Goal: Task Accomplishment & Management: Manage account settings

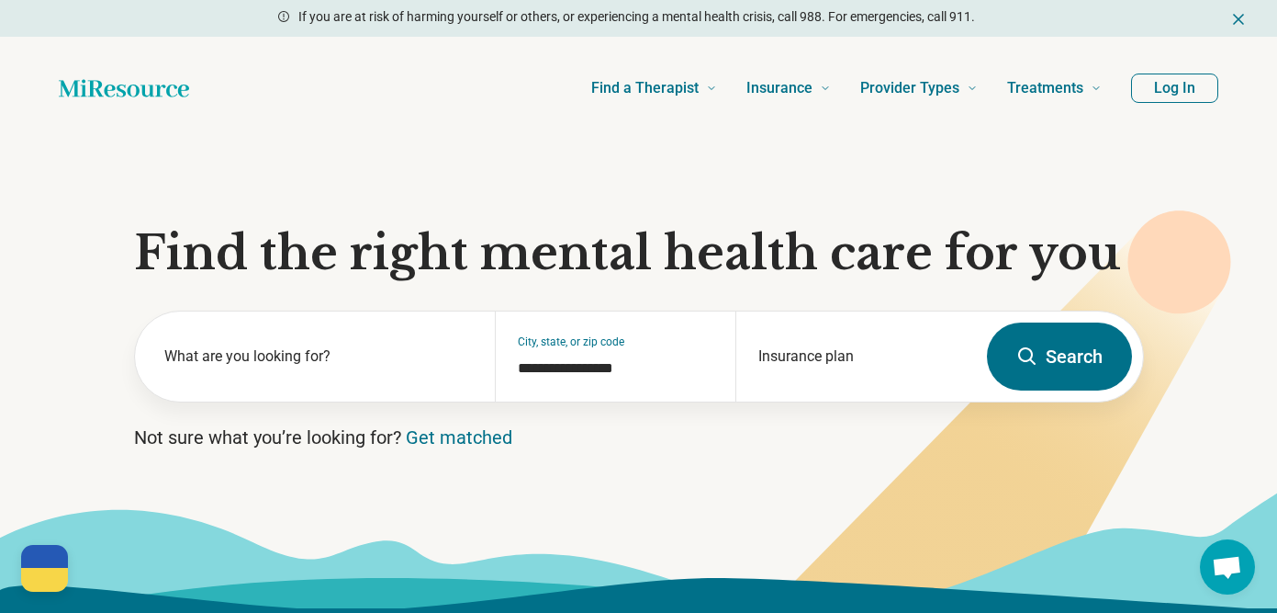
click at [1149, 96] on button "Log In" at bounding box center [1174, 87] width 87 height 29
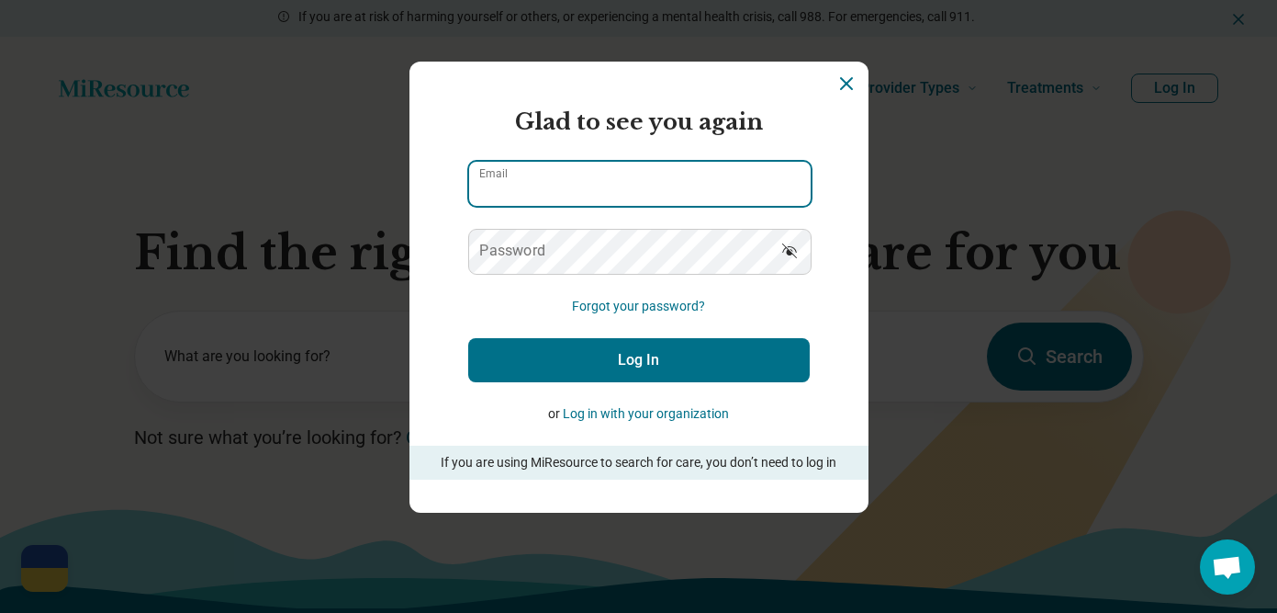
click at [690, 178] on input "Email" at bounding box center [640, 184] width 342 height 44
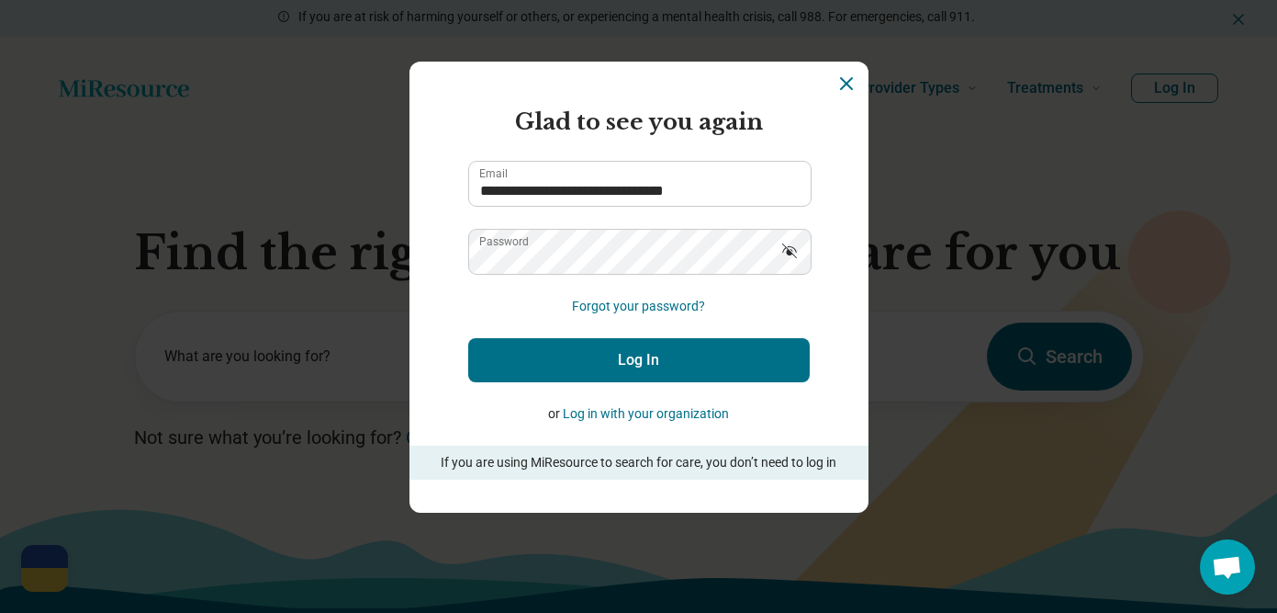
click at [781, 242] on icon "Show password" at bounding box center [790, 251] width 18 height 18
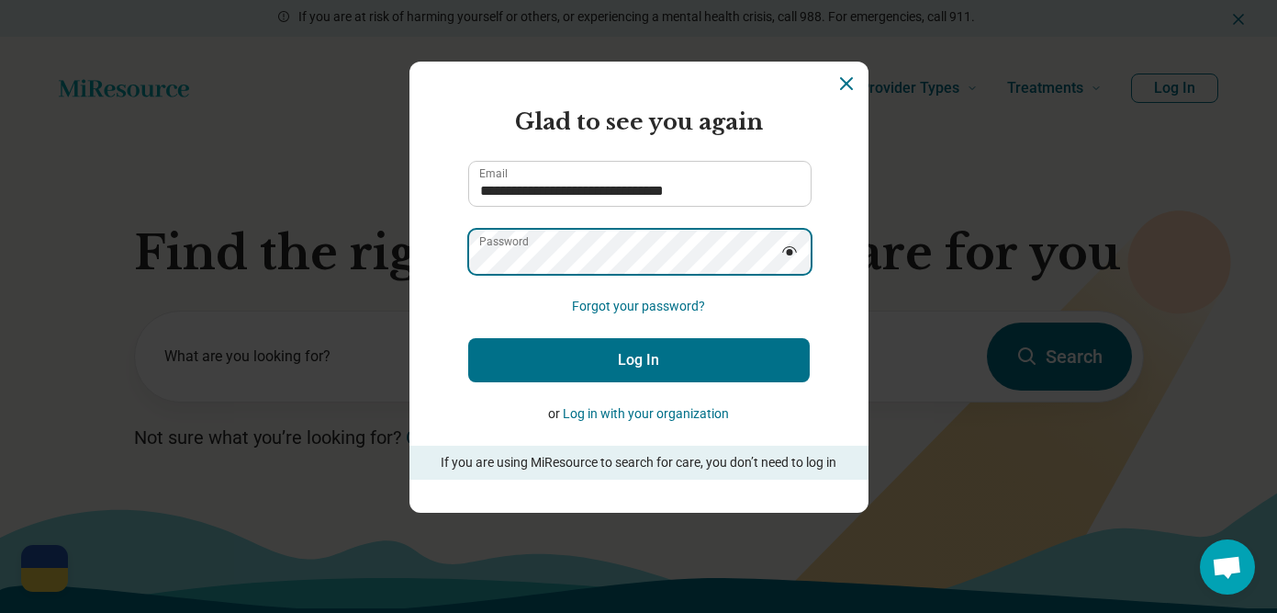
click at [468, 338] on button "Log In" at bounding box center [639, 360] width 342 height 44
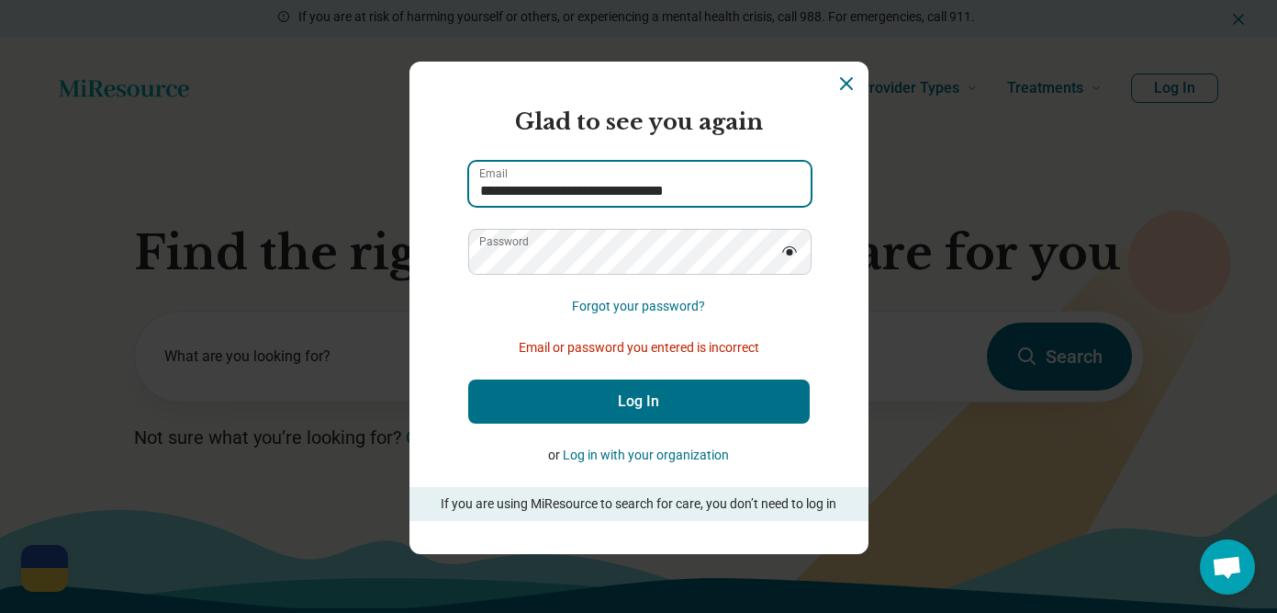
click at [512, 197] on input "**********" at bounding box center [640, 184] width 342 height 44
type input "**********"
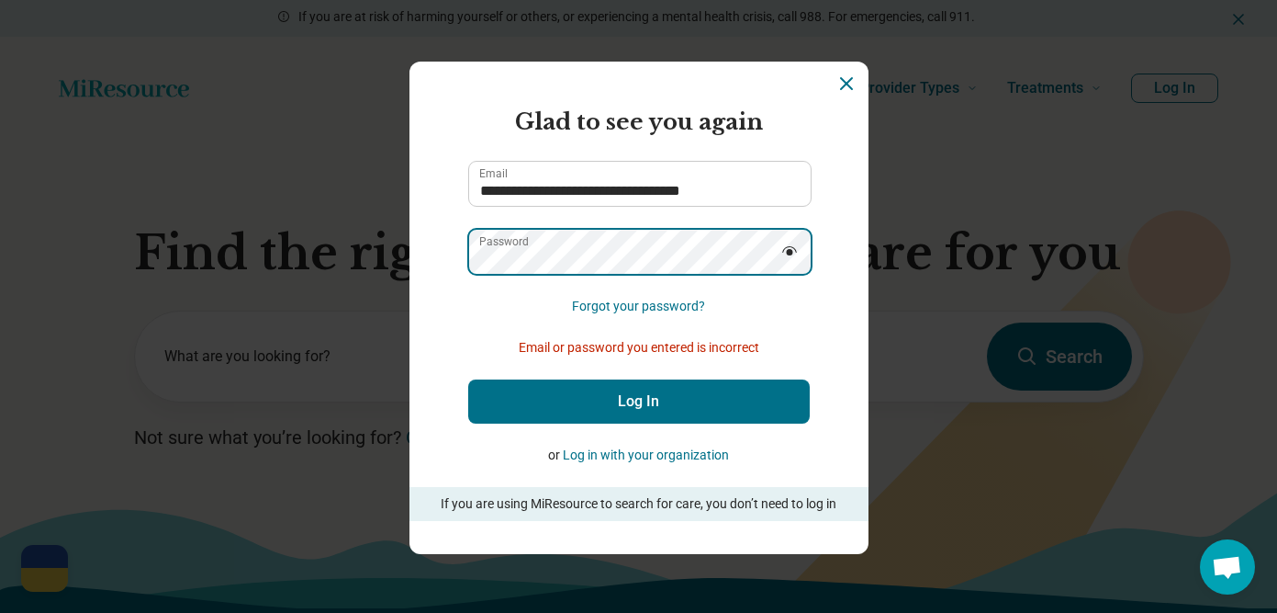
click at [468, 379] on button "Log In" at bounding box center [639, 401] width 342 height 44
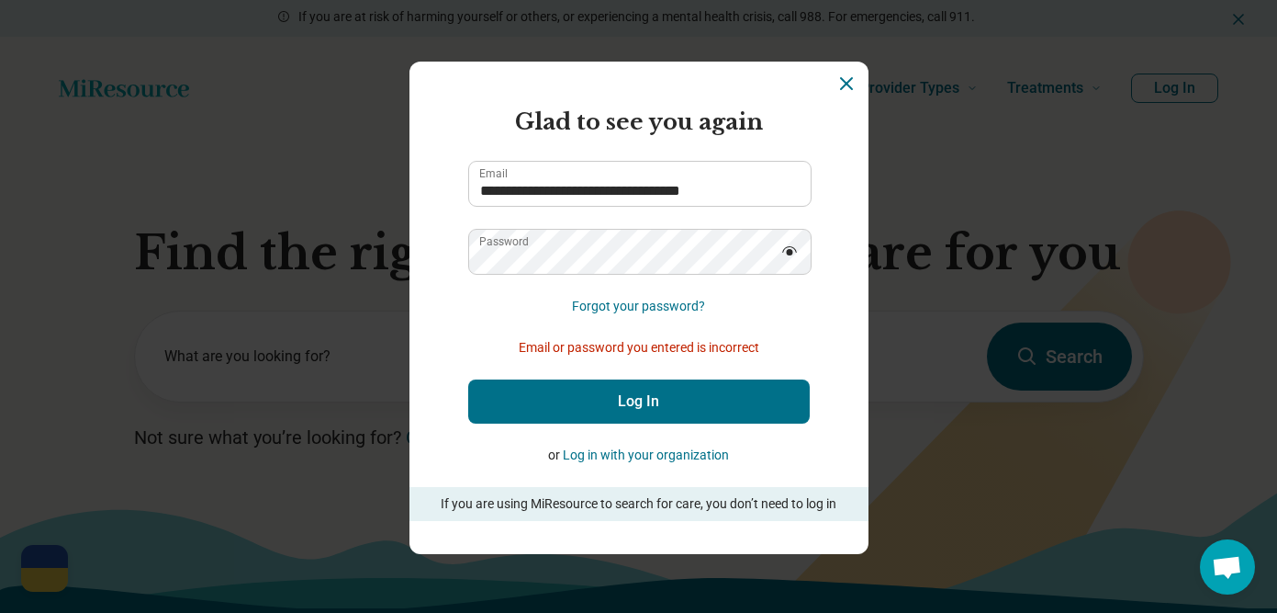
click at [619, 450] on button "Log in with your organization" at bounding box center [646, 454] width 166 height 19
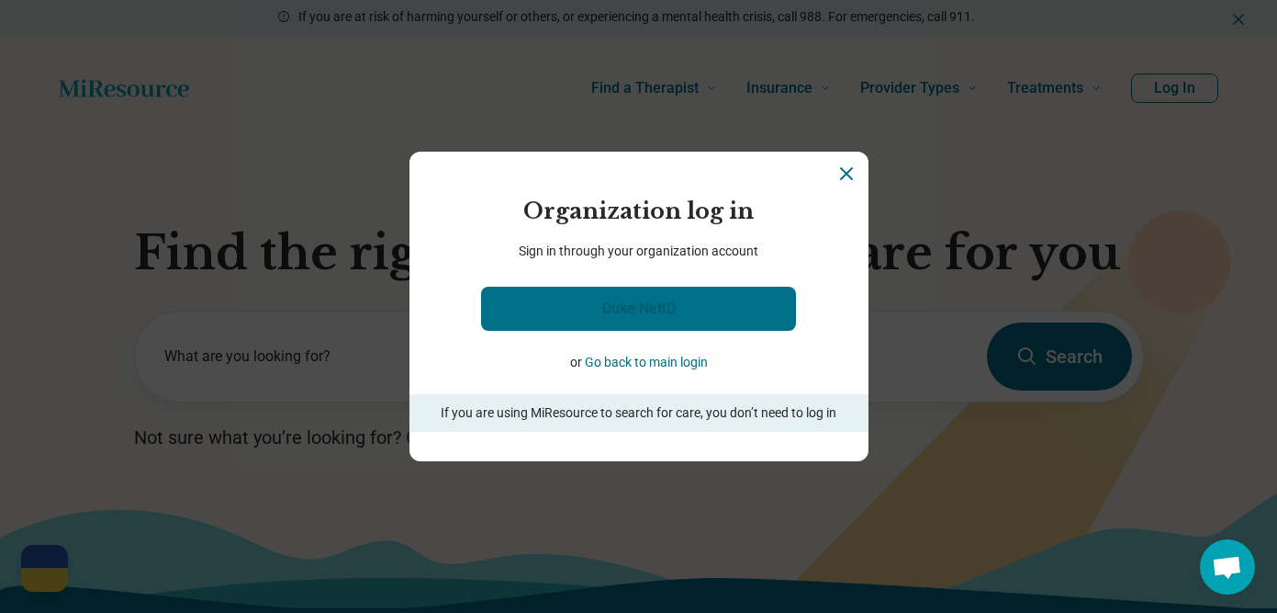
click at [705, 305] on link "Duke NetID" at bounding box center [638, 309] width 315 height 44
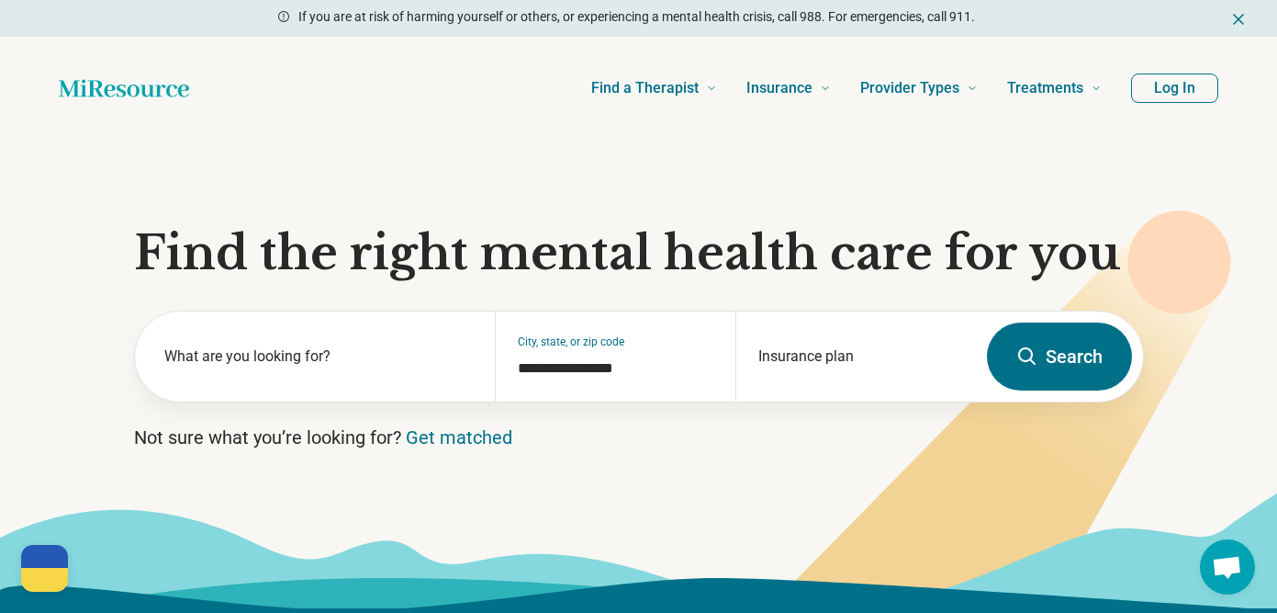
click at [1176, 86] on button "Log In" at bounding box center [1174, 87] width 87 height 29
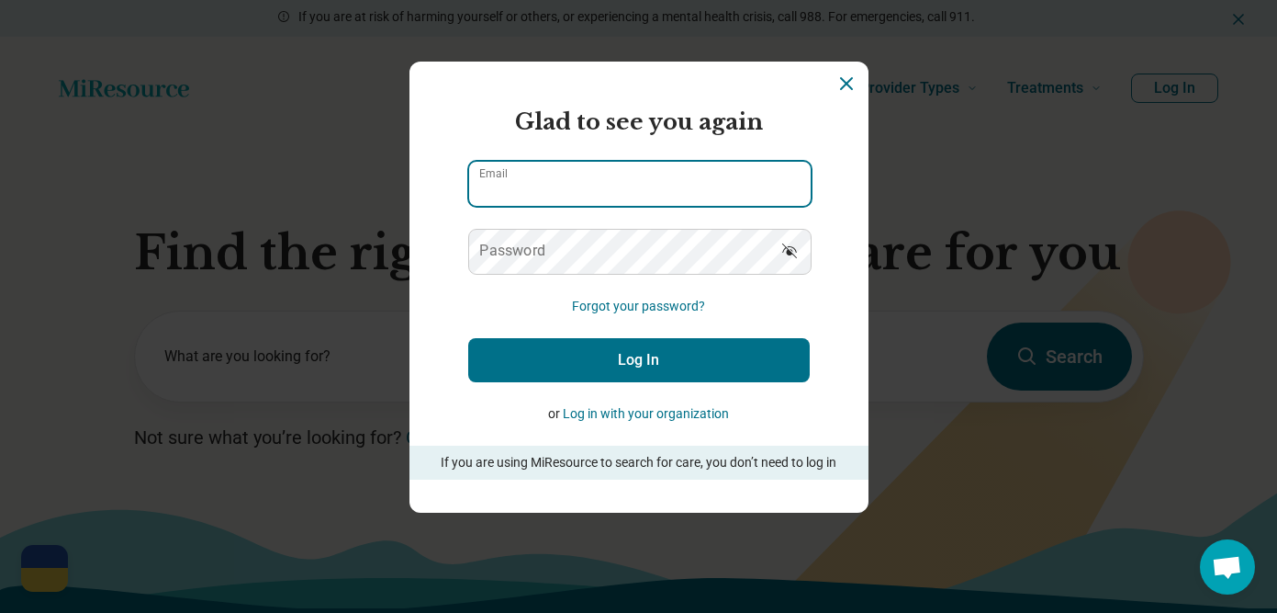
click at [643, 189] on input "Email" at bounding box center [640, 184] width 342 height 44
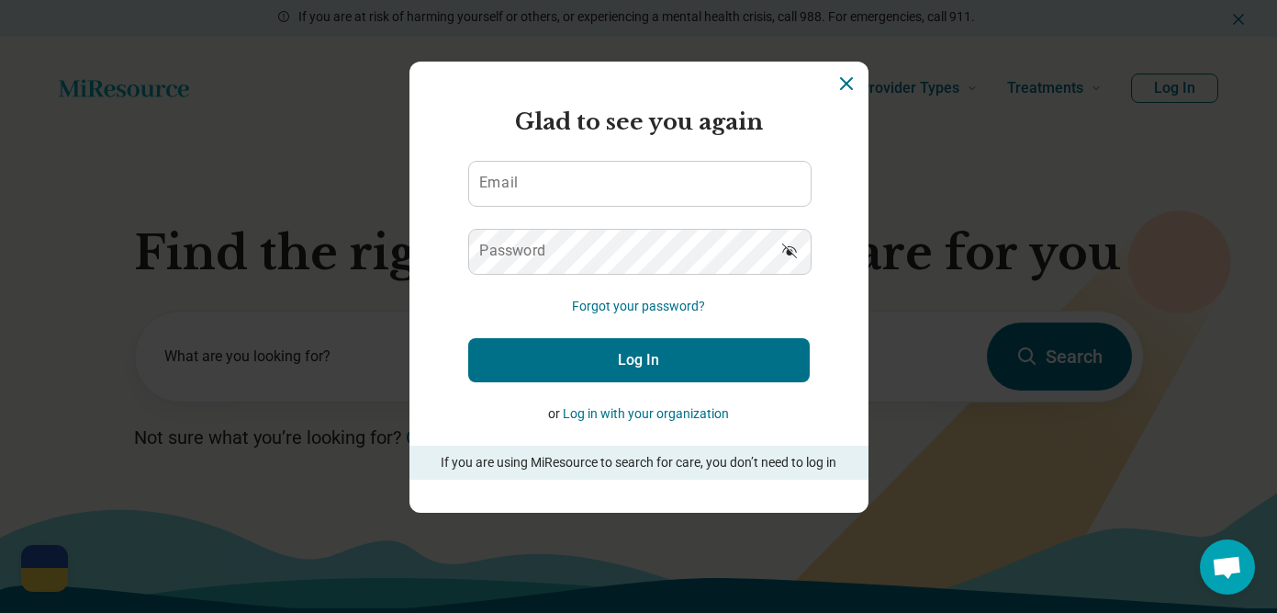
click at [845, 82] on icon "Dismiss" at bounding box center [846, 83] width 11 height 11
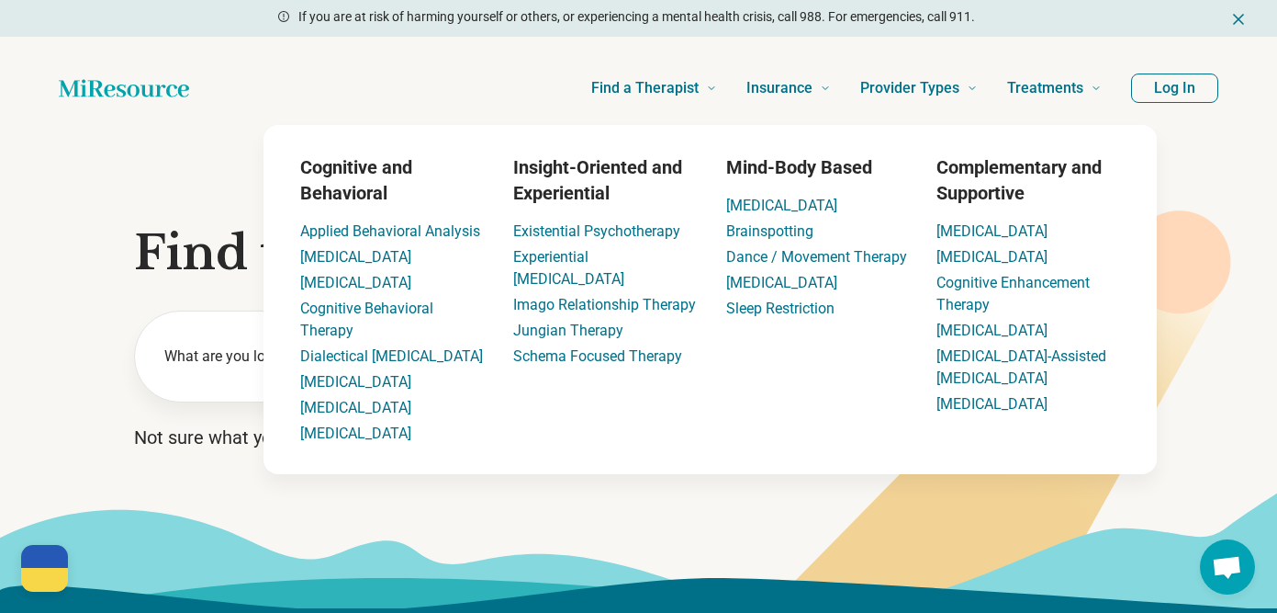
click at [1165, 91] on button "Log In" at bounding box center [1174, 87] width 87 height 29
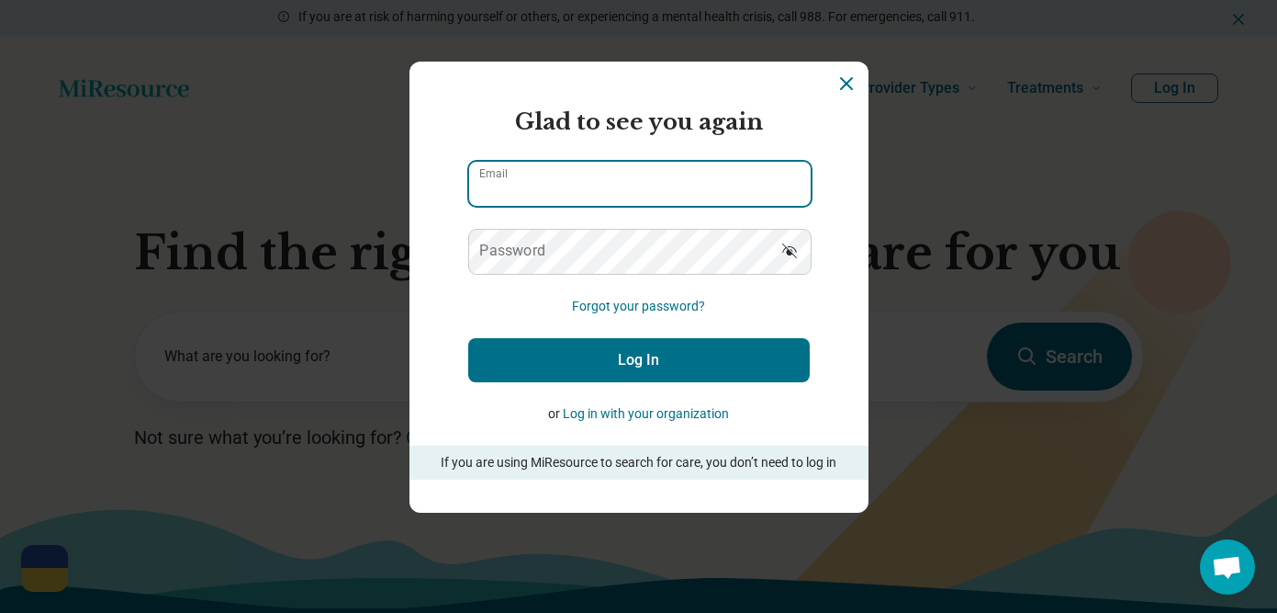
click at [588, 184] on input "Email" at bounding box center [640, 184] width 342 height 44
type input "**********"
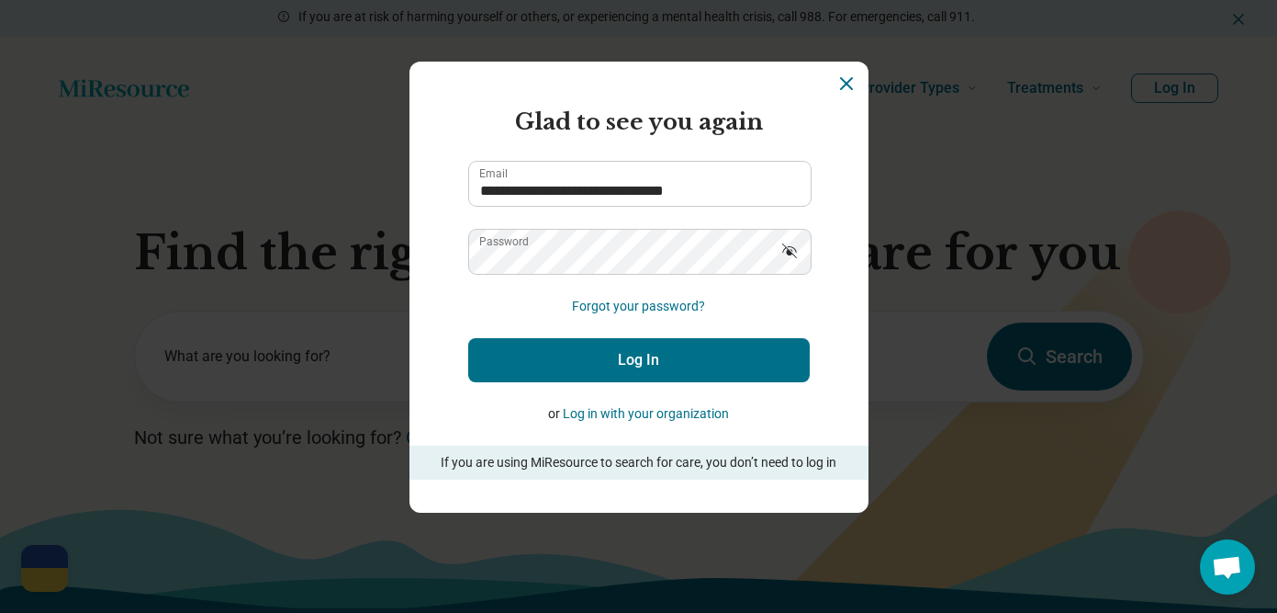
click at [642, 376] on button "Log In" at bounding box center [639, 360] width 342 height 44
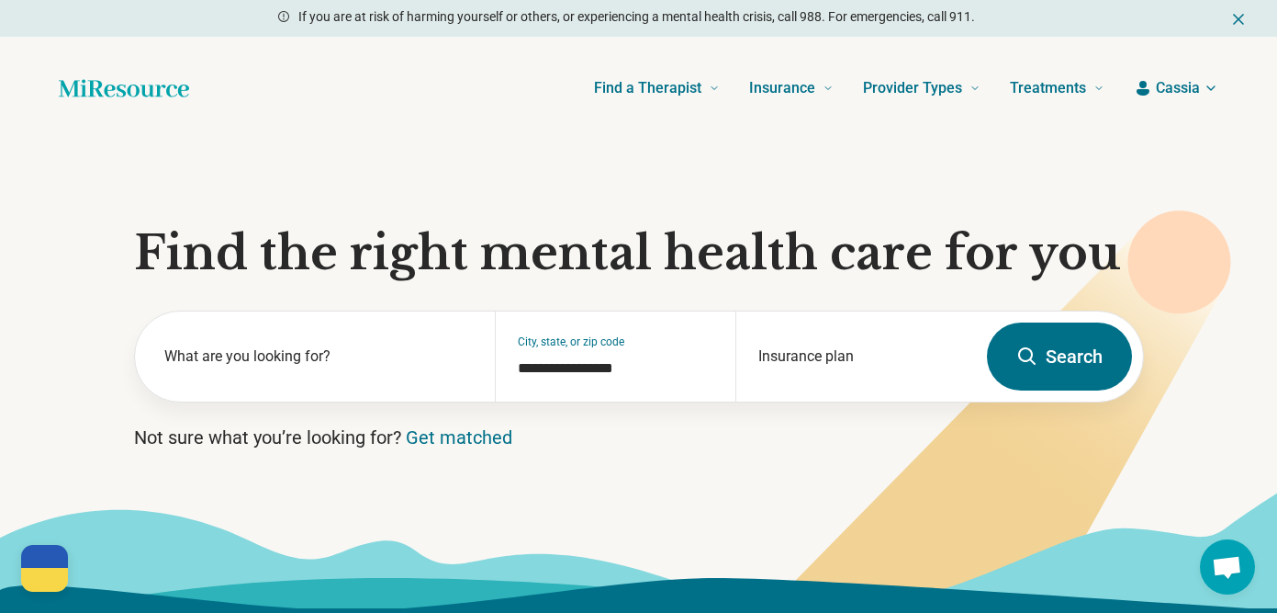
click at [1178, 89] on span "Cassia" at bounding box center [1178, 88] width 44 height 22
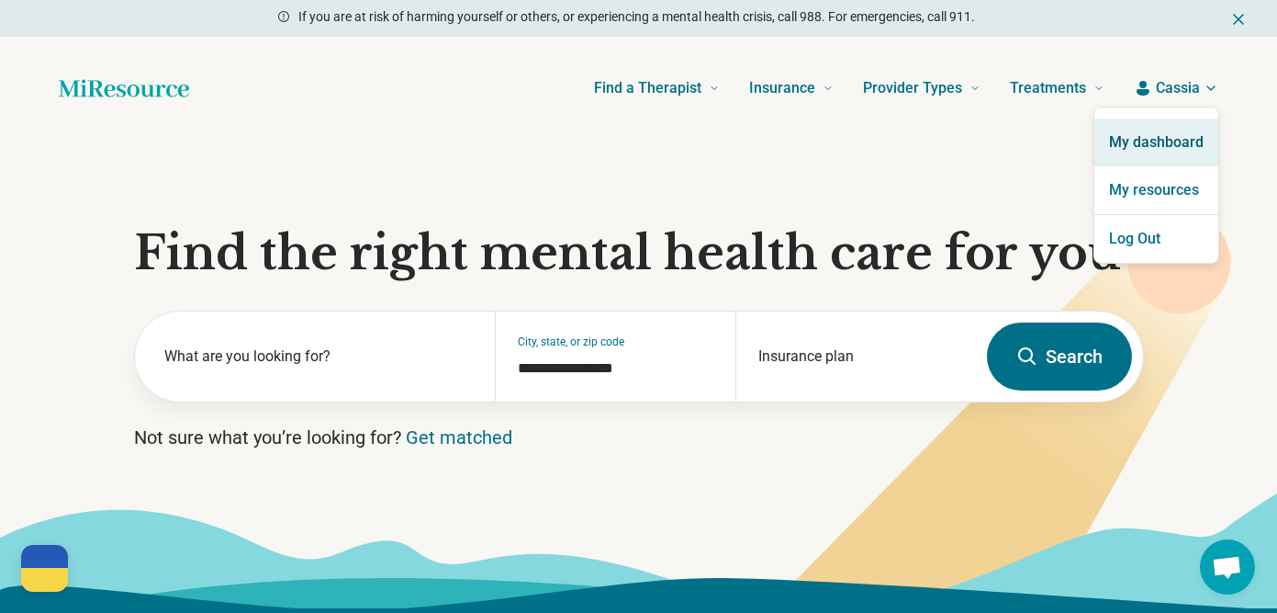
click at [1161, 133] on link "My dashboard" at bounding box center [1157, 142] width 124 height 48
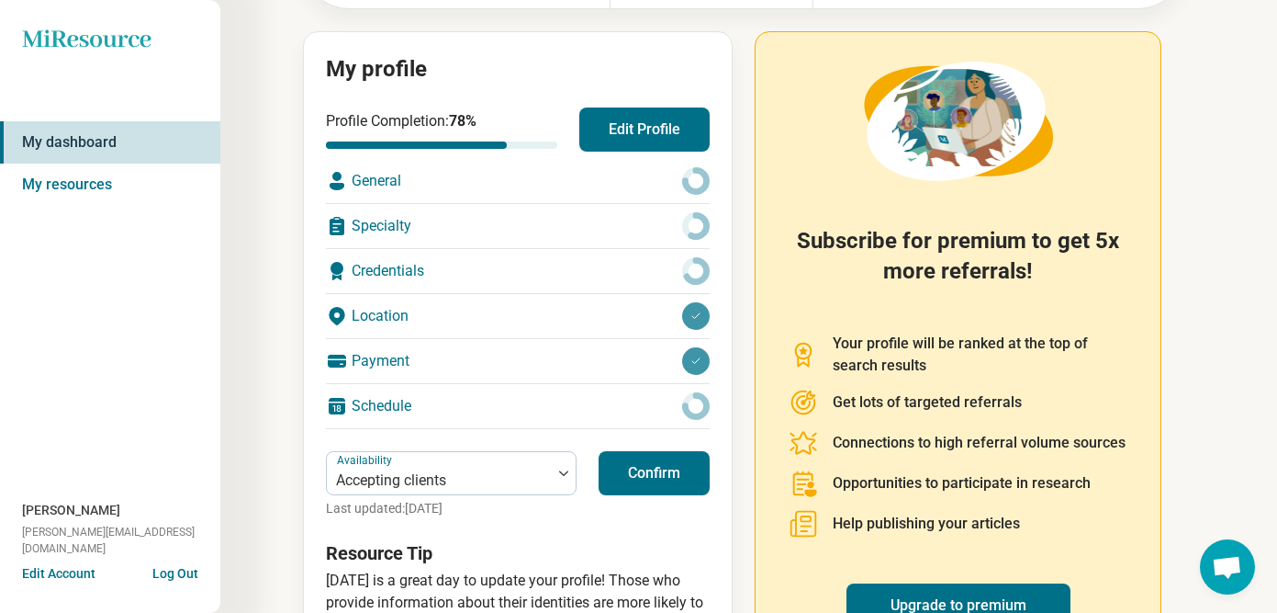
scroll to position [185, 0]
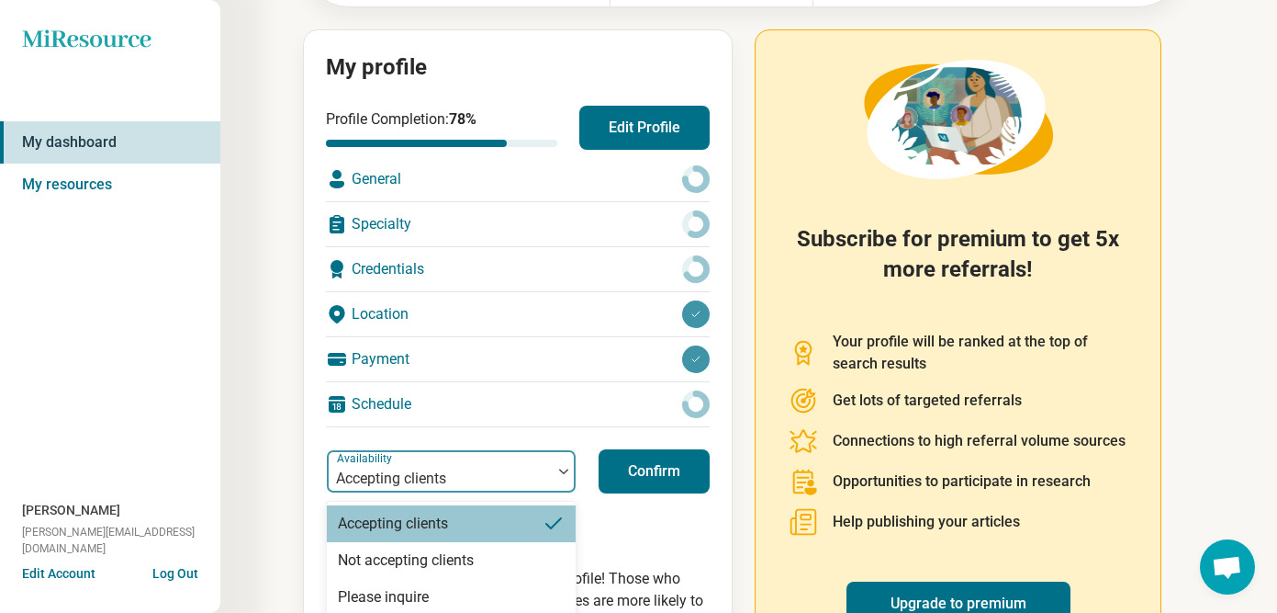
click at [550, 466] on div "Accepting clients" at bounding box center [439, 471] width 225 height 40
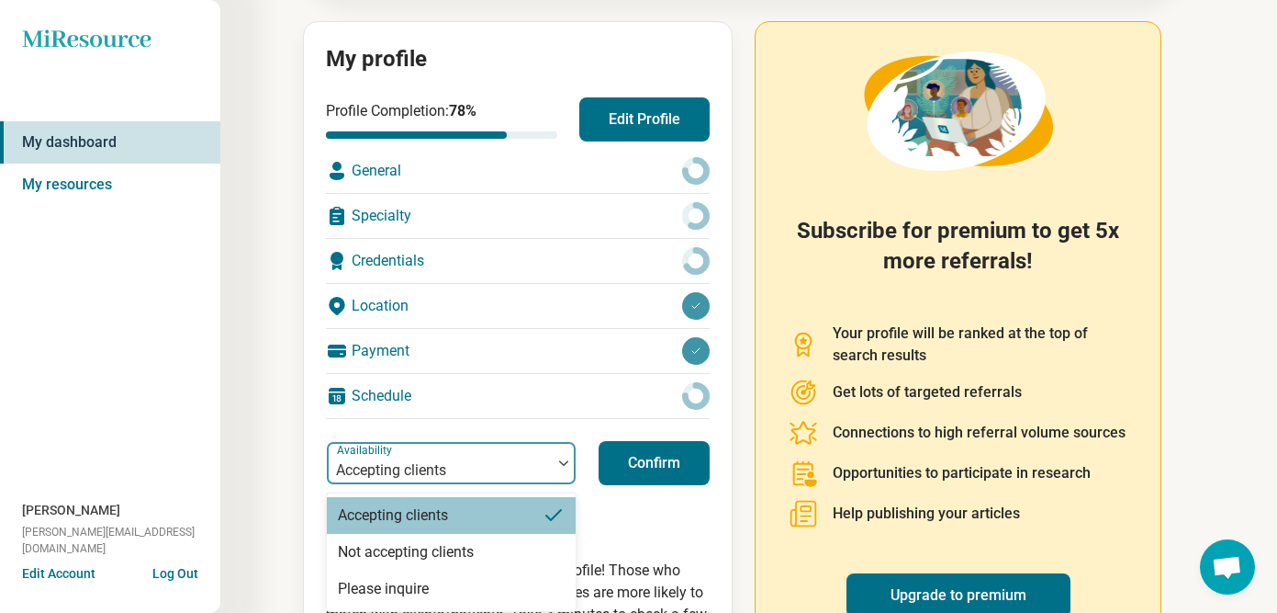
scroll to position [198, 0]
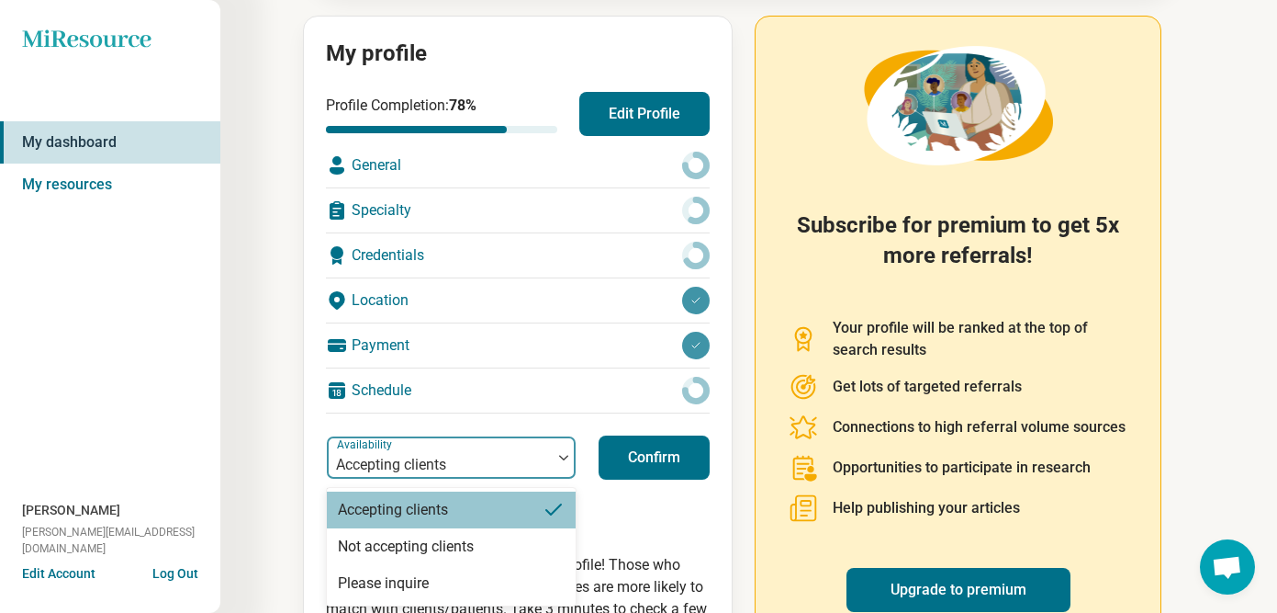
click at [501, 502] on div "Accepting clients" at bounding box center [451, 509] width 249 height 37
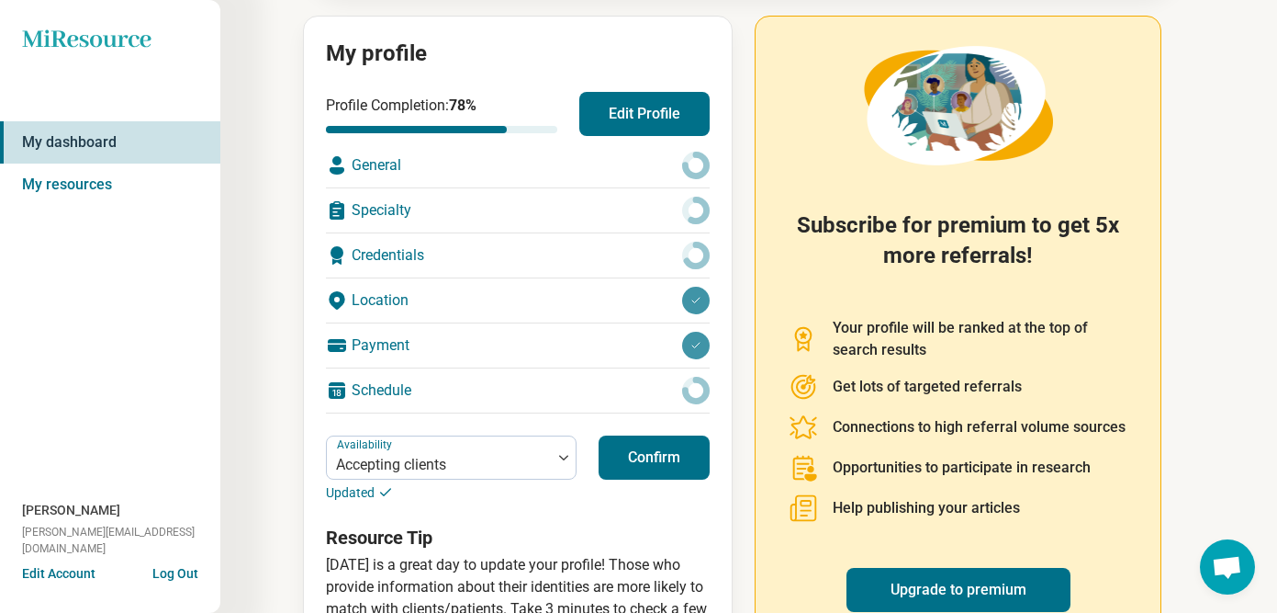
click at [669, 466] on button "Confirm" at bounding box center [654, 457] width 111 height 44
click at [678, 444] on button "Confirm" at bounding box center [654, 457] width 111 height 44
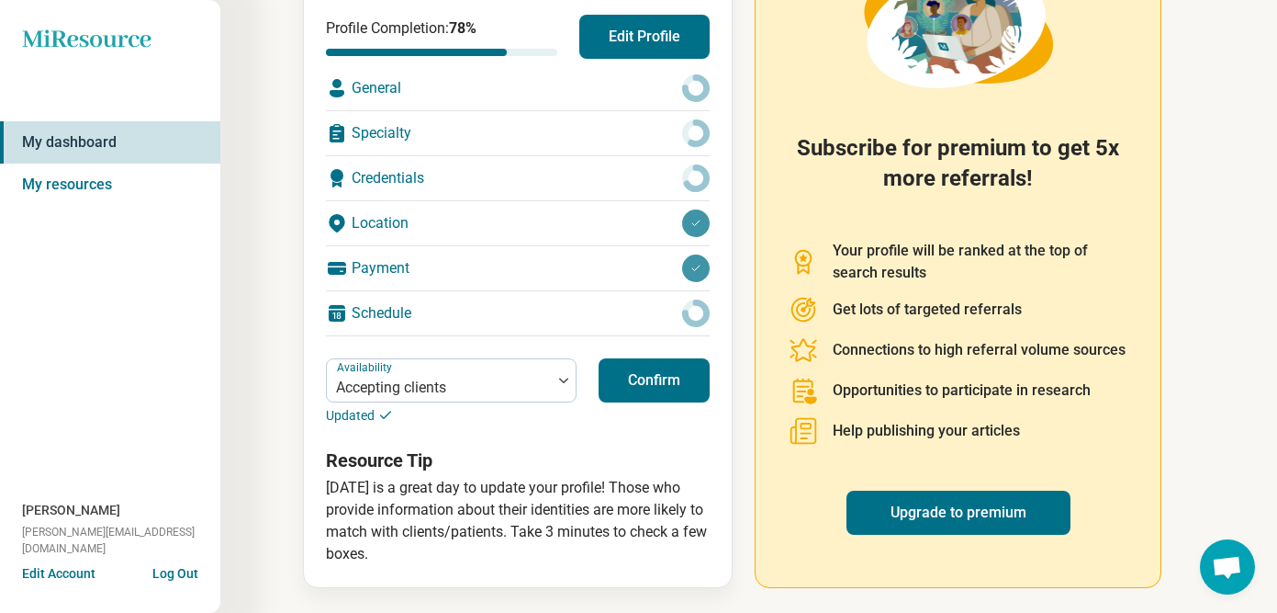
scroll to position [72, 0]
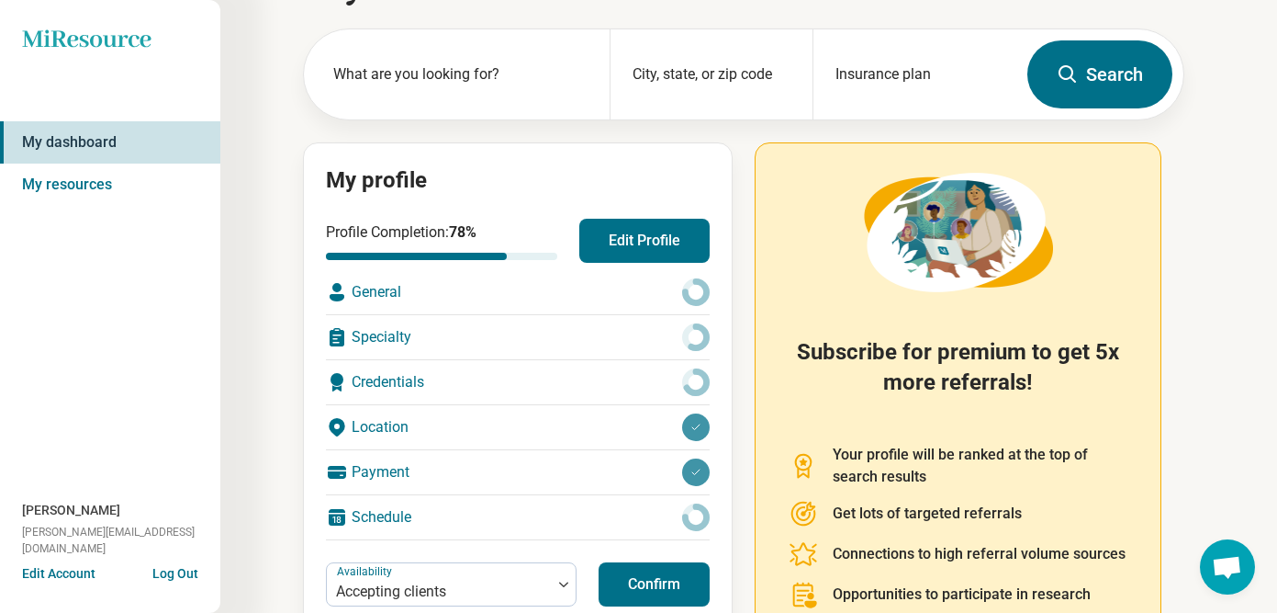
click at [655, 240] on button "Edit Profile" at bounding box center [644, 241] width 130 height 44
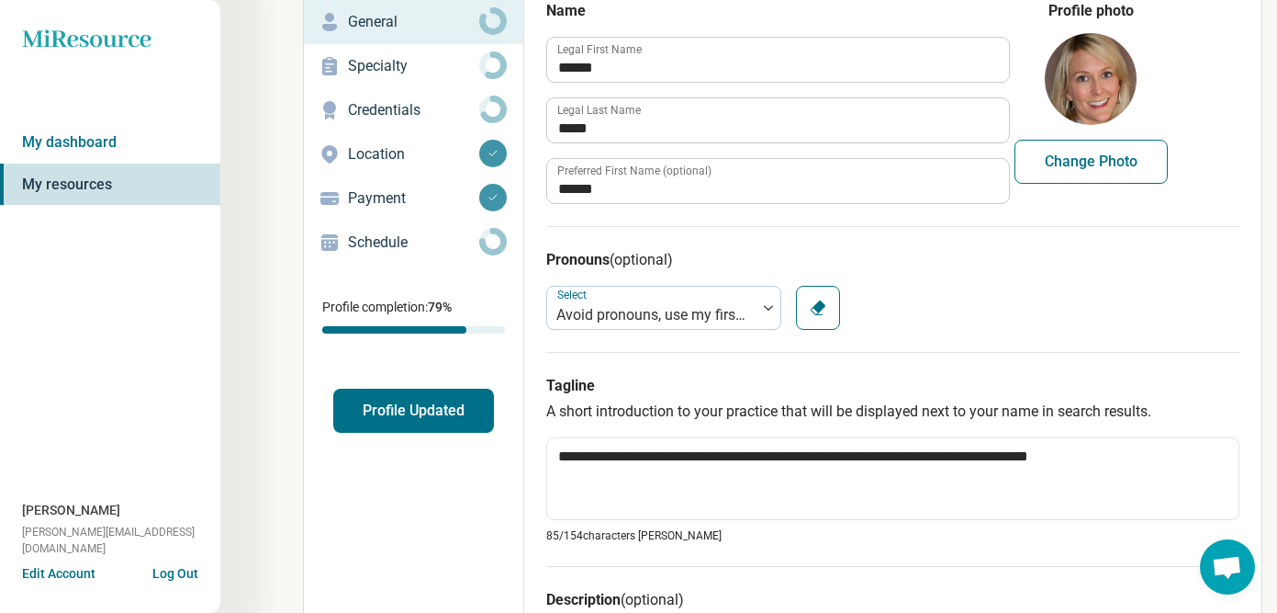
scroll to position [113, 0]
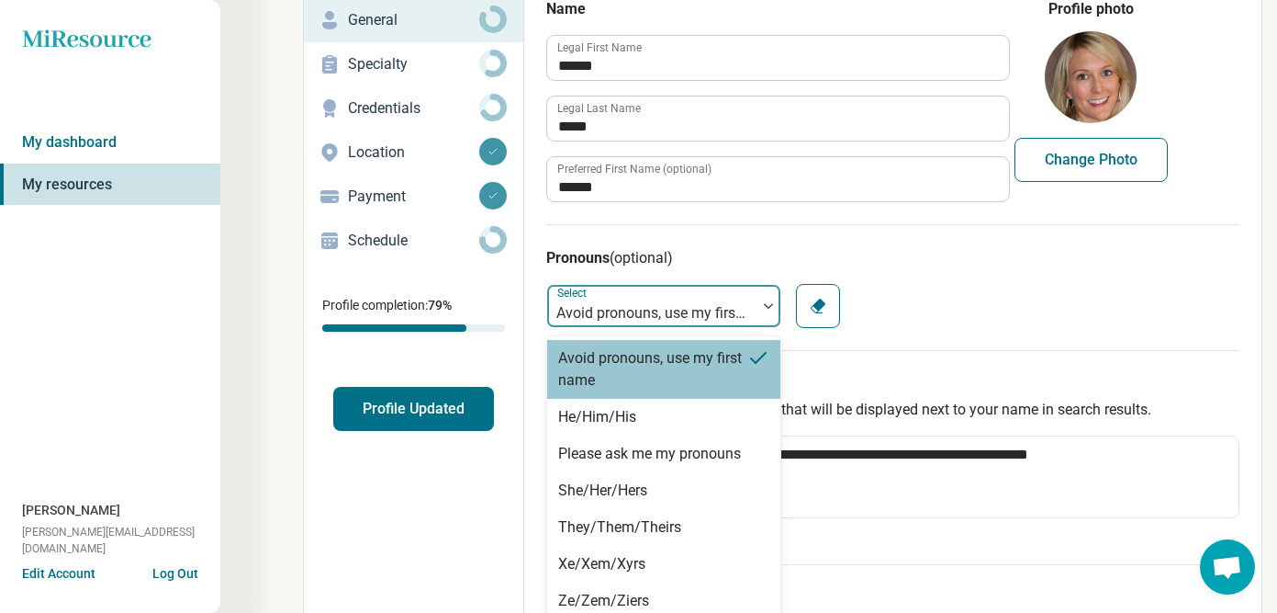
click at [764, 302] on div at bounding box center [769, 306] width 24 height 42
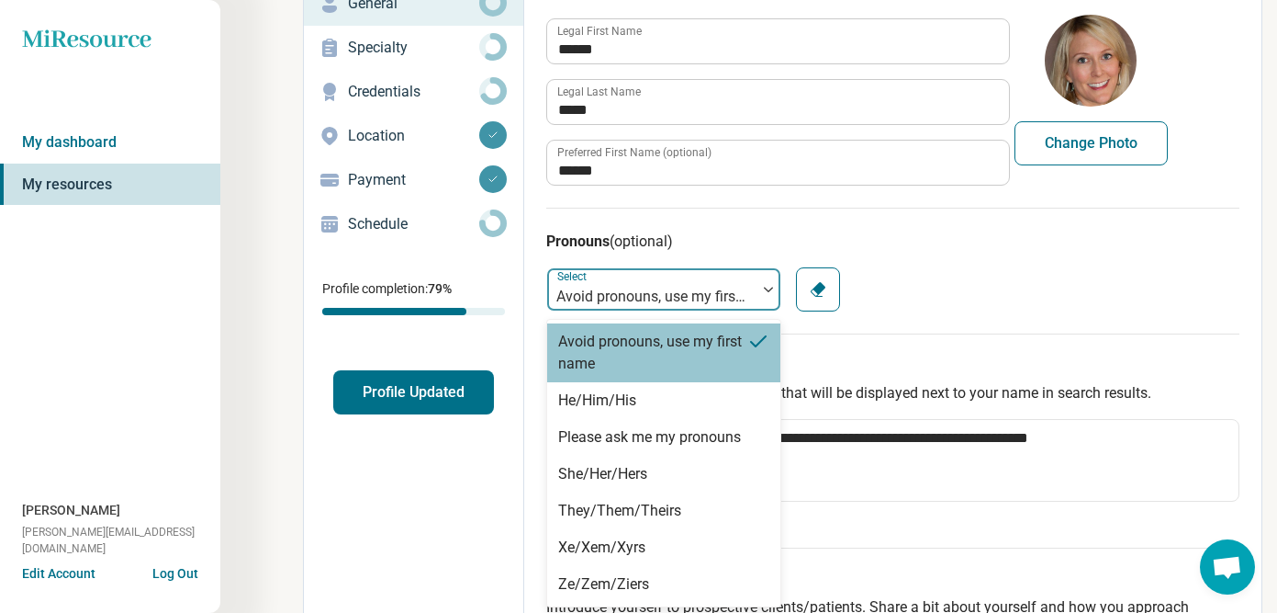
scroll to position [131, 0]
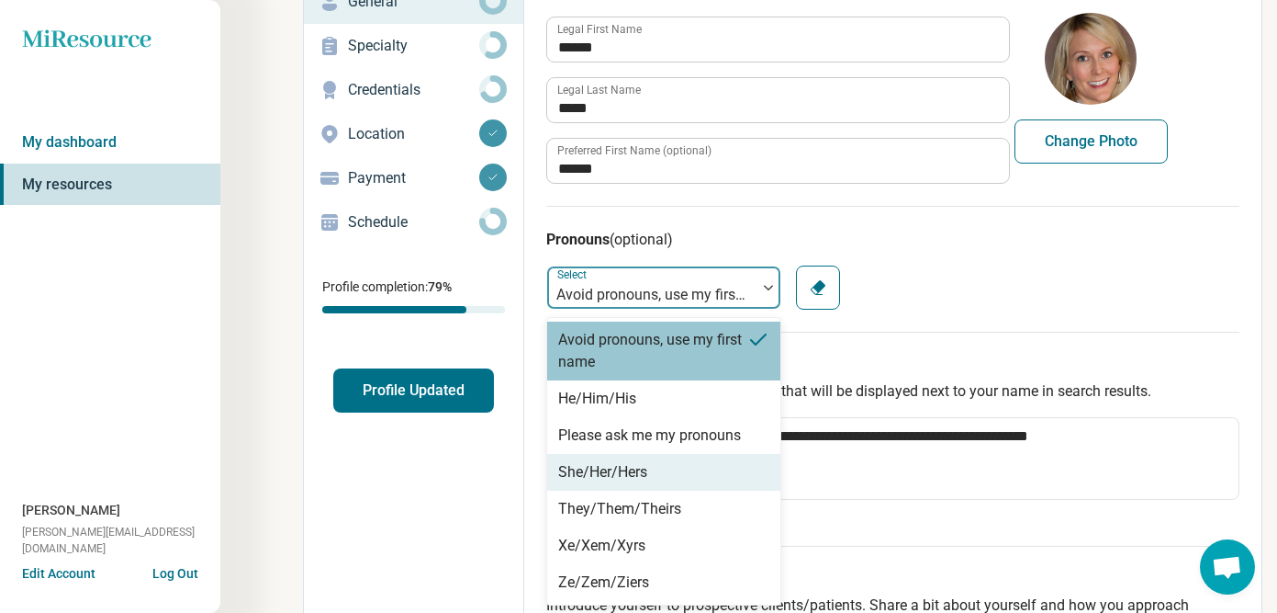
click at [713, 461] on div "She/Her/Hers" at bounding box center [663, 472] width 233 height 37
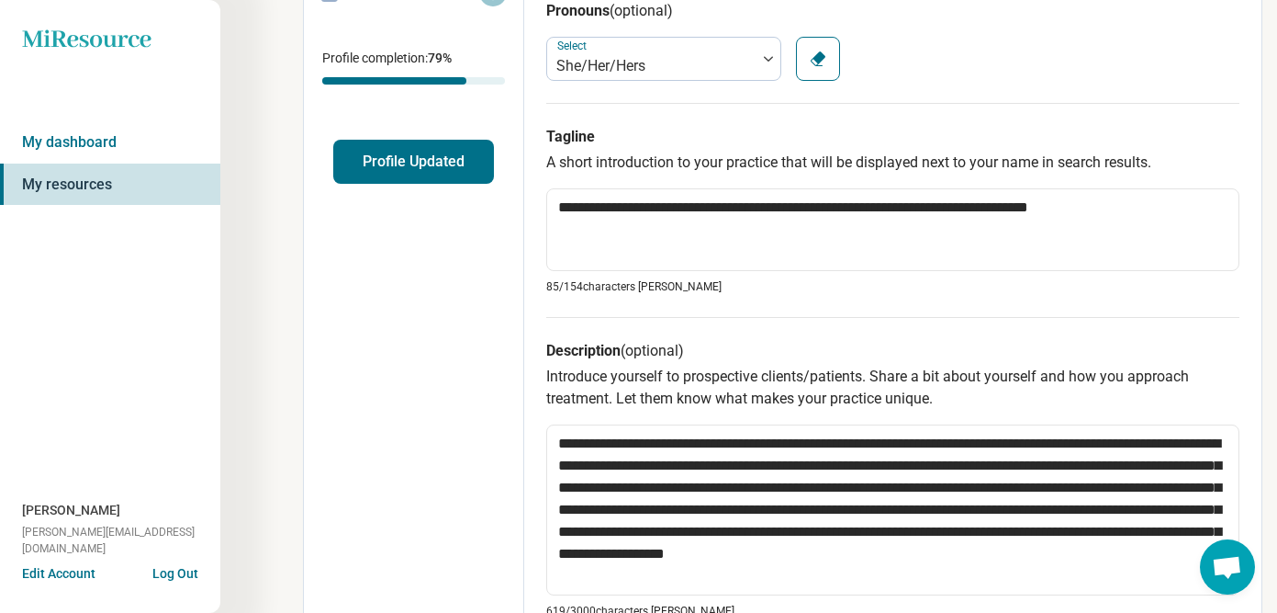
scroll to position [0, 0]
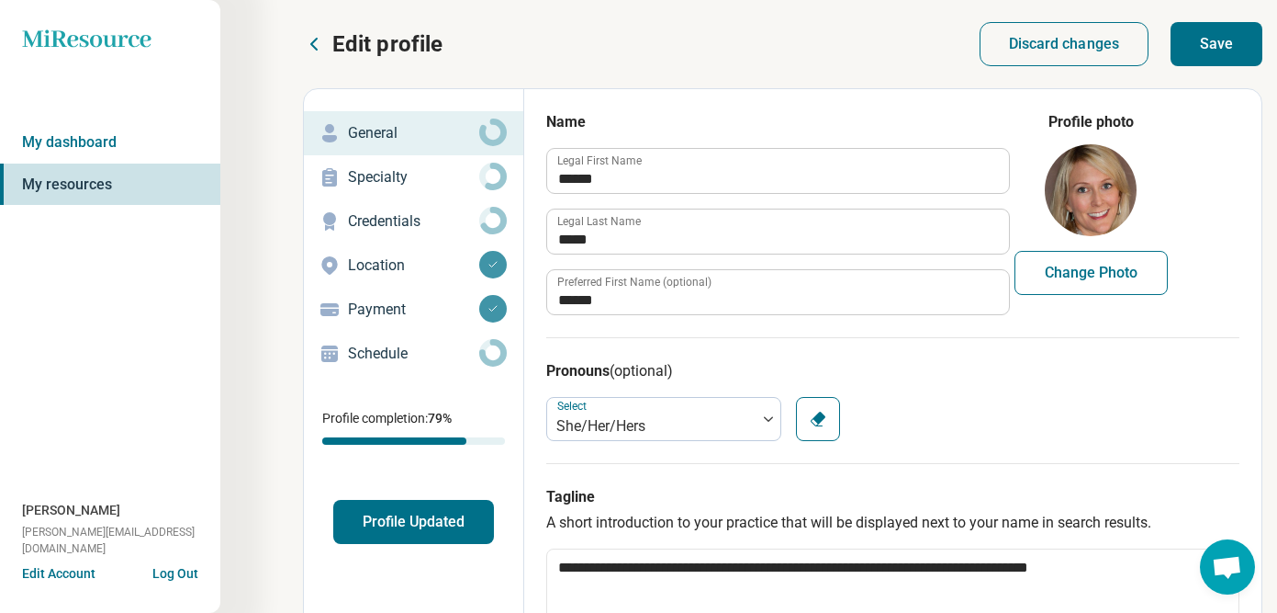
click at [1221, 56] on button "Save" at bounding box center [1217, 44] width 92 height 44
type textarea "*"
click at [399, 169] on p "Specialty" at bounding box center [413, 177] width 131 height 22
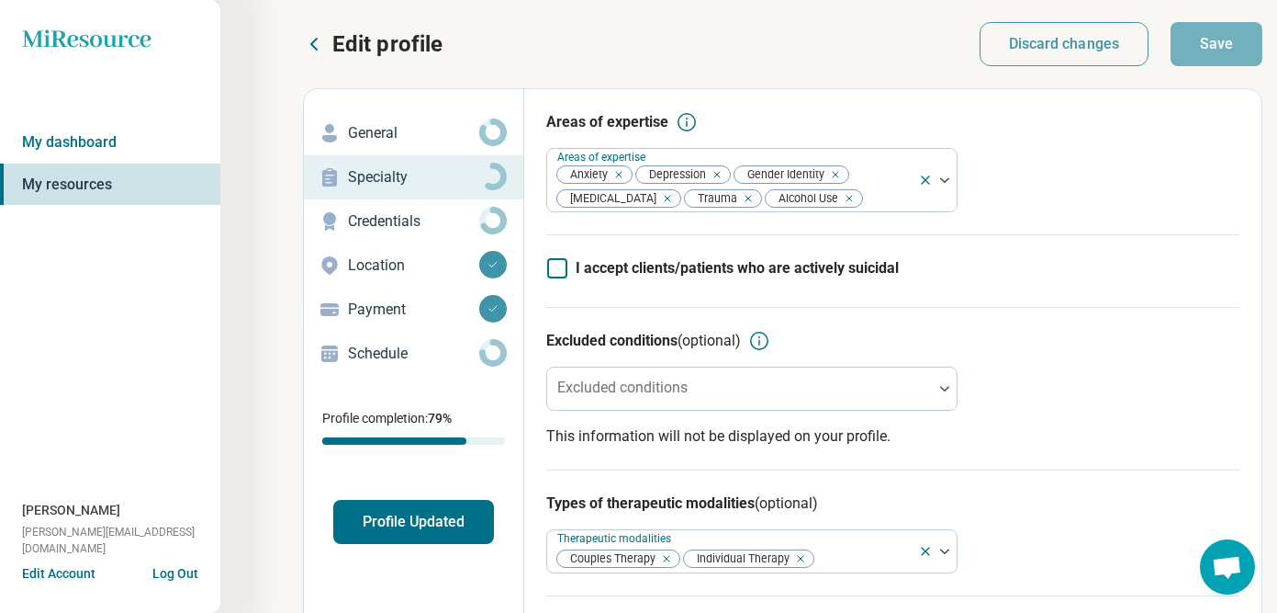
click at [409, 347] on p "Schedule" at bounding box center [413, 354] width 131 height 22
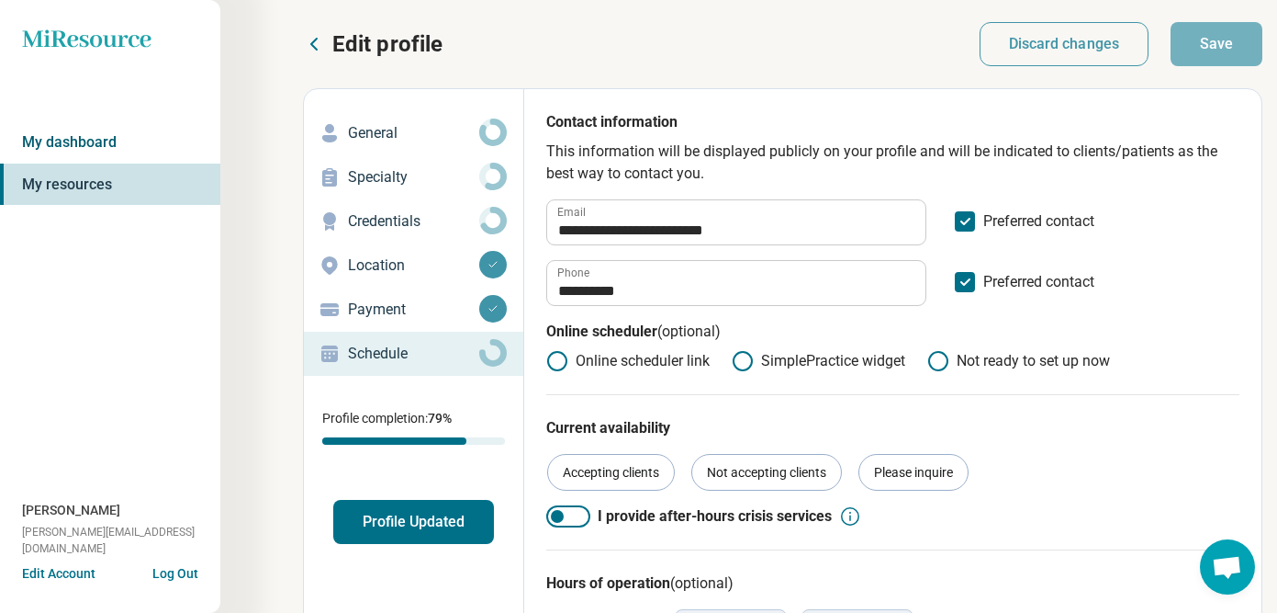
click at [89, 139] on link "My dashboard" at bounding box center [110, 142] width 220 height 42
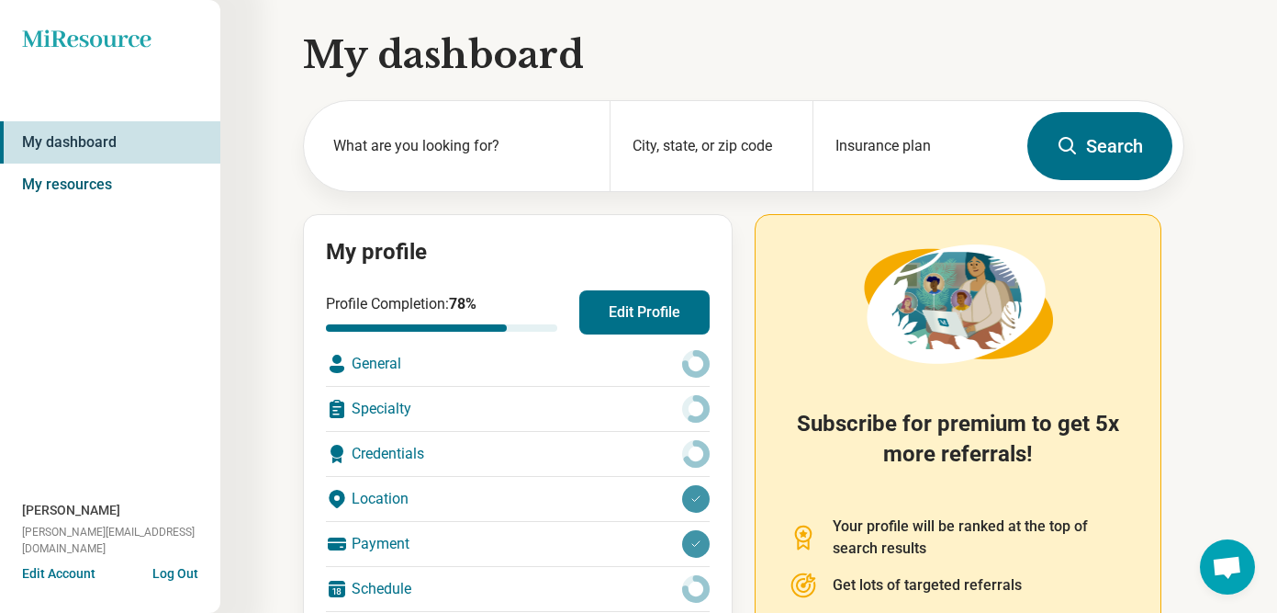
click at [117, 195] on link "My resources" at bounding box center [110, 184] width 220 height 42
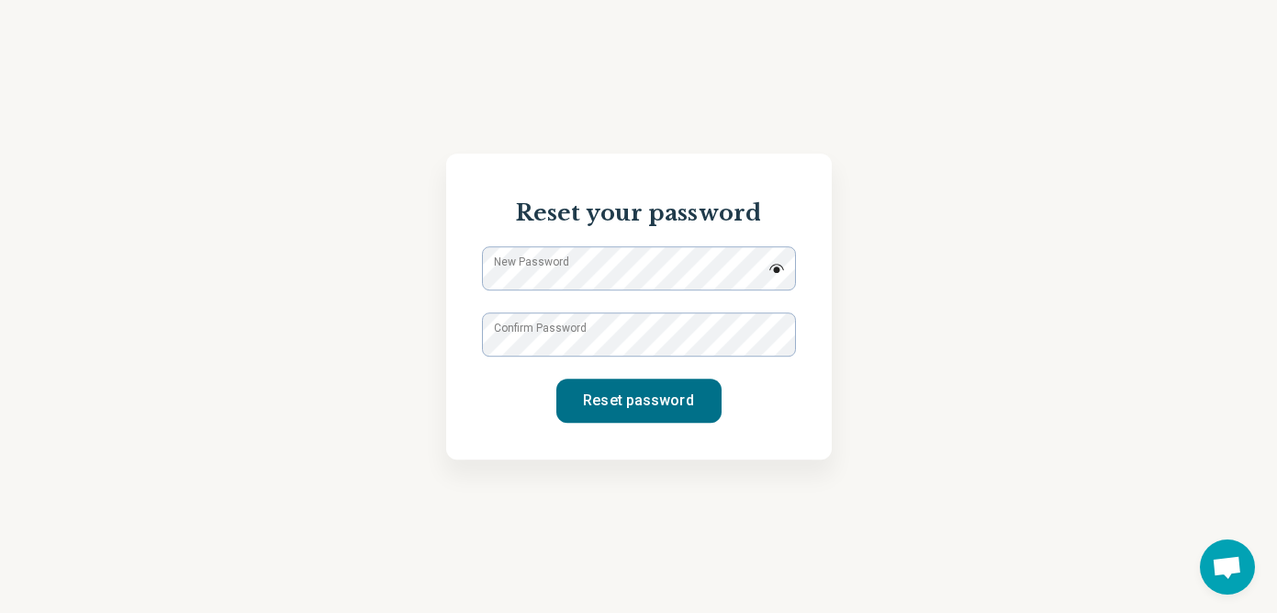
click at [554, 270] on label "New Password" at bounding box center [531, 261] width 75 height 17
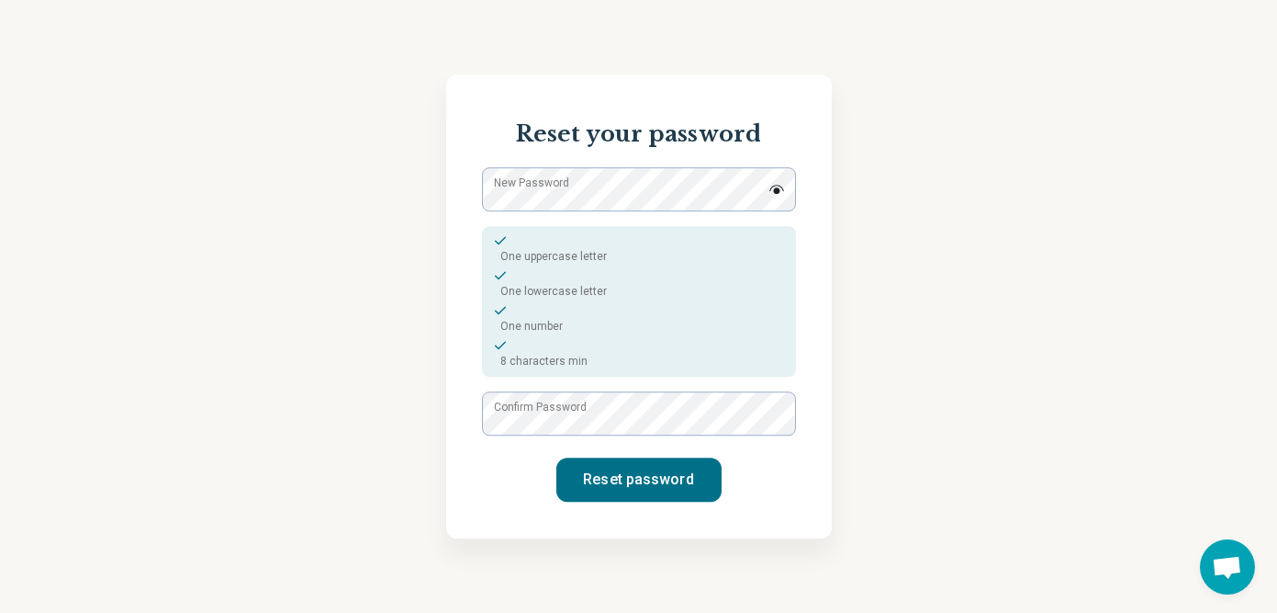
click at [560, 413] on label "Confirm Password" at bounding box center [540, 407] width 93 height 17
click at [644, 471] on button "Reset password" at bounding box center [639, 479] width 165 height 44
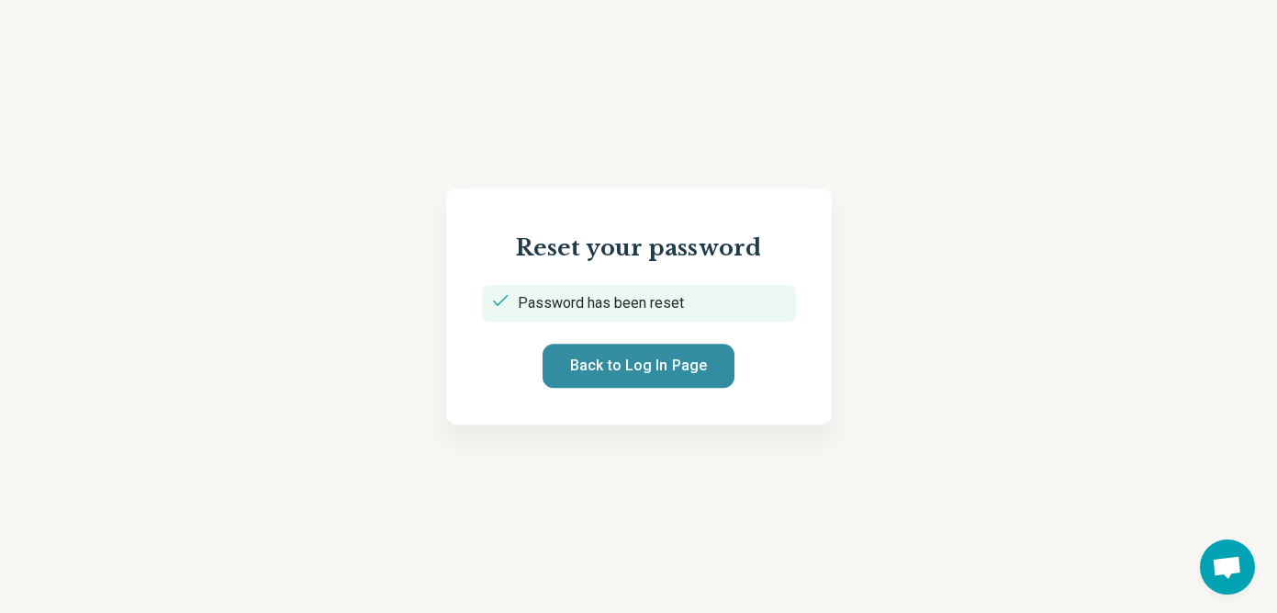
click at [671, 378] on button "Back to Log In Page" at bounding box center [639, 365] width 192 height 44
